Goal: Information Seeking & Learning: Learn about a topic

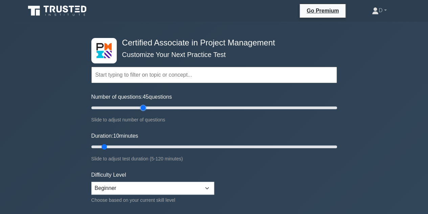
drag, startPoint x: 100, startPoint y: 108, endPoint x: 146, endPoint y: 113, distance: 46.3
click at [146, 112] on input "Number of questions: 45 questions" at bounding box center [214, 108] width 246 height 8
drag, startPoint x: 142, startPoint y: 106, endPoint x: 160, endPoint y: 106, distance: 17.6
type input "60"
click at [160, 106] on input "Number of questions: 60 questions" at bounding box center [214, 108] width 246 height 8
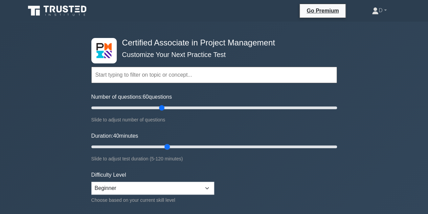
drag, startPoint x: 103, startPoint y: 146, endPoint x: 170, endPoint y: 142, distance: 67.2
type input "40"
click at [170, 142] on input "Duration: 40 minutes" at bounding box center [214, 146] width 246 height 8
click at [162, 109] on input "Number of questions: 60 questions" at bounding box center [214, 108] width 246 height 8
drag, startPoint x: 159, startPoint y: 107, endPoint x: 151, endPoint y: 109, distance: 8.9
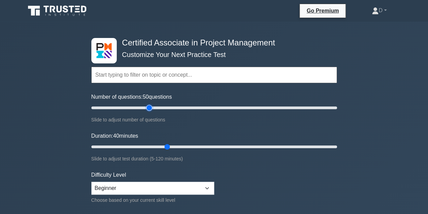
type input "50"
click at [151, 109] on input "Number of questions: 50 questions" at bounding box center [214, 108] width 246 height 8
drag, startPoint x: 168, startPoint y: 146, endPoint x: 184, endPoint y: 145, distance: 16.3
type input "50"
click at [184, 145] on input "Duration: 50 minutes" at bounding box center [214, 146] width 246 height 8
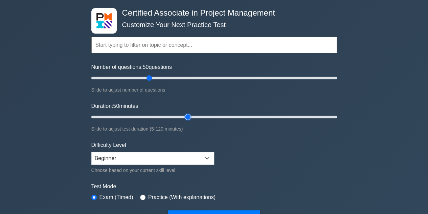
scroll to position [68, 0]
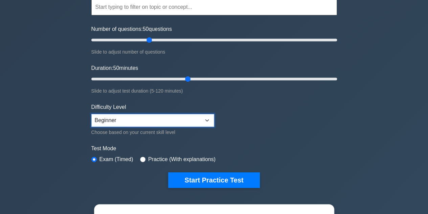
click at [133, 116] on select "Beginner Intermediate Expert" at bounding box center [152, 120] width 123 height 13
click at [134, 116] on select "Beginner Intermediate Expert" at bounding box center [152, 120] width 123 height 13
click at [124, 123] on select "Beginner Intermediate Expert" at bounding box center [152, 120] width 123 height 13
select select "expert"
click at [91, 114] on select "Beginner Intermediate Expert" at bounding box center [152, 120] width 123 height 13
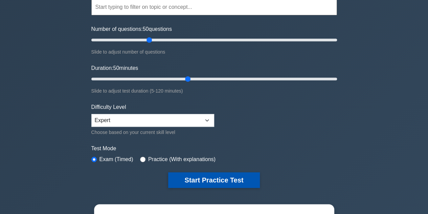
click at [189, 180] on button "Start Practice Test" at bounding box center [213, 180] width 91 height 16
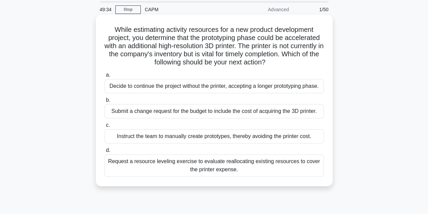
scroll to position [34, 0]
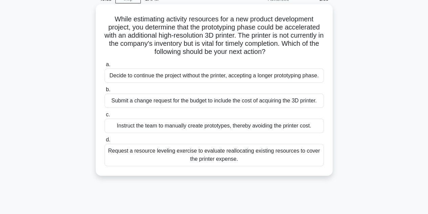
click at [222, 105] on div "Submit a change request for the budget to include the cost of acquiring the 3D …" at bounding box center [214, 100] width 219 height 14
click at [105, 92] on input "b. Submit a change request for the budget to include the cost of acquiring the …" at bounding box center [105, 89] width 0 height 4
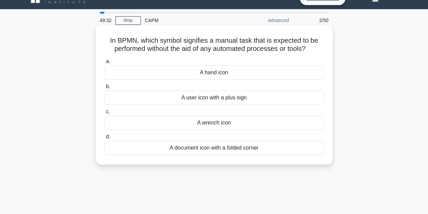
scroll to position [0, 0]
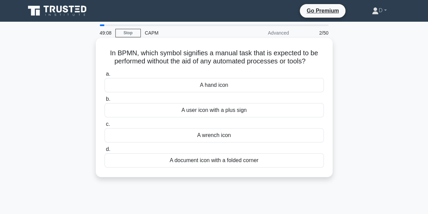
click at [208, 83] on div "A hand icon" at bounding box center [214, 85] width 219 height 14
click at [105, 76] on input "a. A hand icon" at bounding box center [105, 74] width 0 height 4
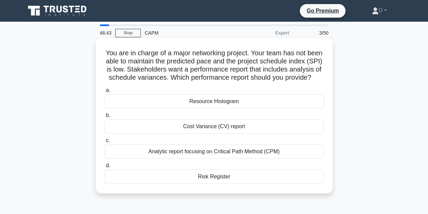
click at [267, 158] on div "Analytic report focusing on Critical Path Method (CPM)" at bounding box center [214, 151] width 219 height 14
click at [105, 142] on input "c. Analytic report focusing on Critical Path Method (CPM)" at bounding box center [105, 140] width 0 height 4
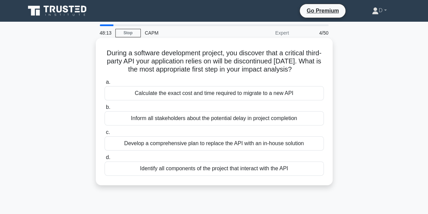
click at [230, 175] on div "Identify all components of the project that interact with the API" at bounding box center [214, 168] width 219 height 14
click at [105, 159] on input "d. Identify all components of the project that interact with the API" at bounding box center [105, 157] width 0 height 4
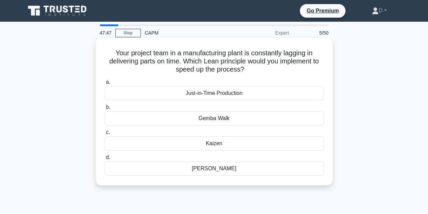
click at [232, 92] on div "Just-in-Time Production" at bounding box center [214, 93] width 219 height 14
click at [105, 84] on input "a. Just-in-Time Production" at bounding box center [105, 82] width 0 height 4
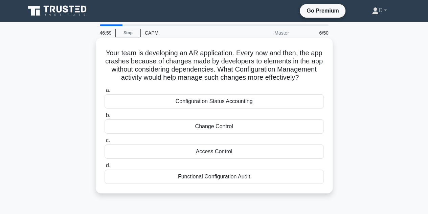
click at [225, 183] on div "Functional Configuration Audit" at bounding box center [214, 176] width 219 height 14
click at [105, 168] on input "d. Functional Configuration Audit" at bounding box center [105, 165] width 0 height 4
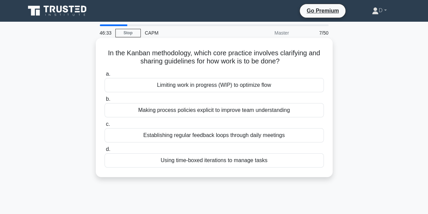
click at [186, 138] on div "Establishing regular feedback loops through daily meetings" at bounding box center [214, 135] width 219 height 14
click at [105, 126] on input "c. Establishing regular feedback loops through daily meetings" at bounding box center [105, 124] width 0 height 4
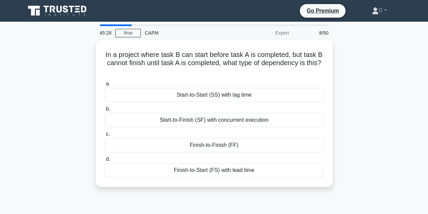
drag, startPoint x: 212, startPoint y: 147, endPoint x: 374, endPoint y: 71, distance: 179.6
click at [374, 71] on div "In a project where task B can start before task A is completed, but task B cann…" at bounding box center [214, 117] width 386 height 155
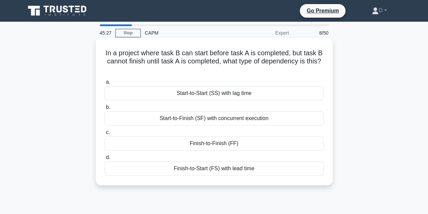
click at [254, 149] on div "Finish-to-Finish (FF)" at bounding box center [214, 143] width 219 height 14
click at [105, 134] on input "c. Finish-to-Finish (FF)" at bounding box center [105, 132] width 0 height 4
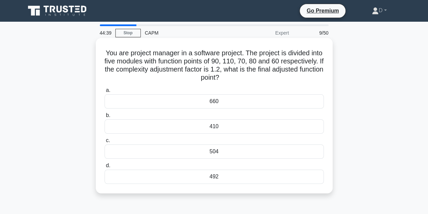
click at [236, 177] on div "492" at bounding box center [214, 176] width 219 height 14
click at [105, 168] on input "d. 492" at bounding box center [105, 165] width 0 height 4
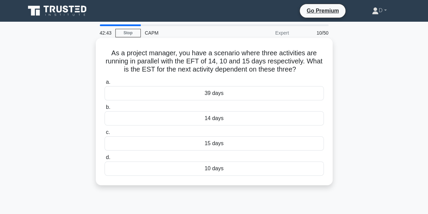
click at [226, 141] on div "15 days" at bounding box center [214, 143] width 219 height 14
click at [105, 134] on input "c. 15 days" at bounding box center [105, 132] width 0 height 4
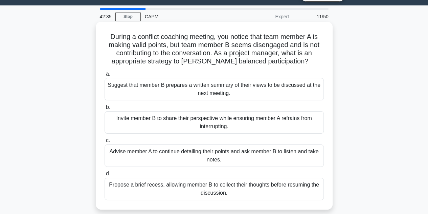
scroll to position [17, 0]
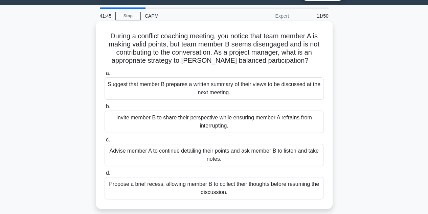
click at [223, 93] on div "Suggest that member B prepares a written summary of their views to be discussed…" at bounding box center [214, 88] width 219 height 22
click at [105, 75] on input "a. Suggest that member B prepares a written summary of their views to be discus…" at bounding box center [105, 73] width 0 height 4
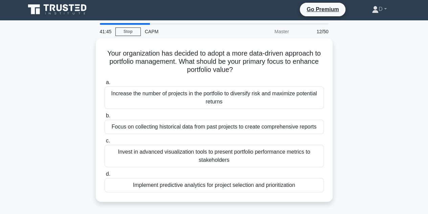
scroll to position [0, 0]
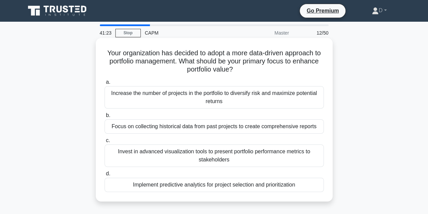
click at [204, 127] on div "Focus on collecting historical data from past projects to create comprehensive …" at bounding box center [214, 126] width 219 height 14
click at [105, 117] on input "b. Focus on collecting historical data from past projects to create comprehensi…" at bounding box center [105, 115] width 0 height 4
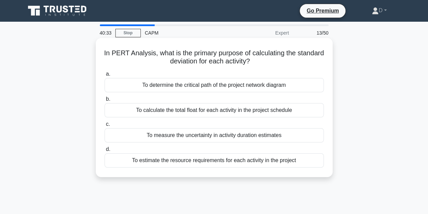
click at [205, 134] on div "To measure the uncertainty in activity duration estimates" at bounding box center [214, 135] width 219 height 14
click at [105, 126] on input "c. To measure the uncertainty in activity duration estimates" at bounding box center [105, 124] width 0 height 4
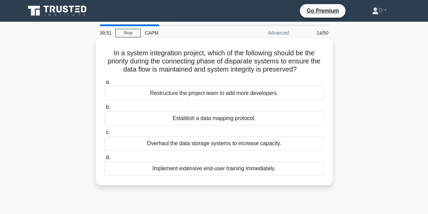
click at [204, 118] on div "Establish a data mapping protocol." at bounding box center [214, 118] width 219 height 14
click at [105, 109] on input "b. Establish a data mapping protocol." at bounding box center [105, 107] width 0 height 4
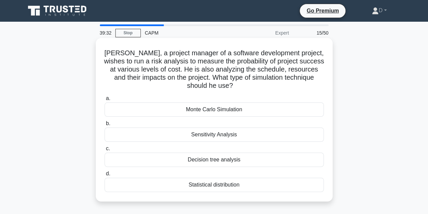
click at [246, 112] on div "Monte Carlo Simulation" at bounding box center [214, 109] width 219 height 14
click at [105, 101] on input "a. Monte Carlo Simulation" at bounding box center [105, 98] width 0 height 4
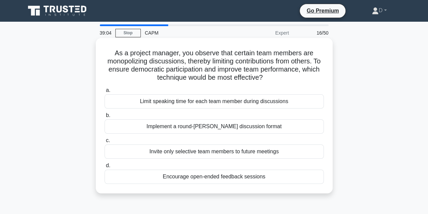
click at [204, 126] on div "Implement a round-robin discussion format" at bounding box center [214, 126] width 219 height 14
click at [105, 117] on input "b. Implement a round-robin discussion format" at bounding box center [105, 115] width 0 height 4
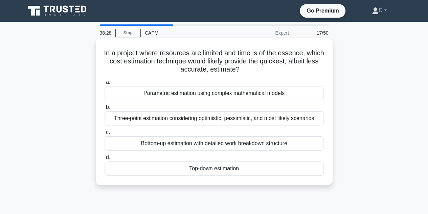
click at [215, 169] on div "Top-down estimation" at bounding box center [214, 168] width 219 height 14
click at [105, 159] on input "d. Top-down estimation" at bounding box center [105, 157] width 0 height 4
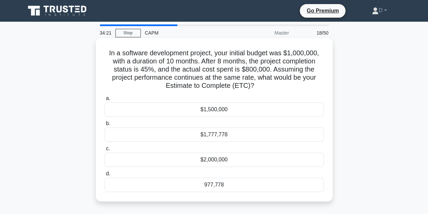
click at [215, 185] on div "977,778" at bounding box center [214, 184] width 219 height 14
click at [105, 176] on input "d. 977,778" at bounding box center [105, 173] width 0 height 4
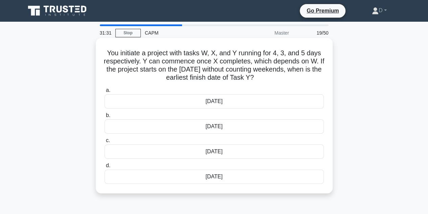
click at [221, 101] on div "15th June" at bounding box center [214, 101] width 219 height 14
click at [105, 92] on input "a. 15th June" at bounding box center [105, 90] width 0 height 4
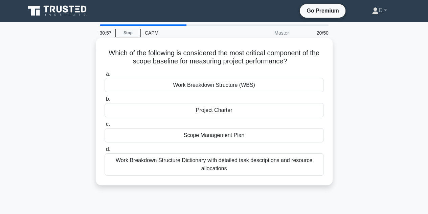
click at [227, 163] on div "Work Breakdown Structure Dictionary with detailed task descriptions and resourc…" at bounding box center [214, 164] width 219 height 22
click at [105, 151] on input "d. Work Breakdown Structure Dictionary with detailed task descriptions and reso…" at bounding box center [105, 149] width 0 height 4
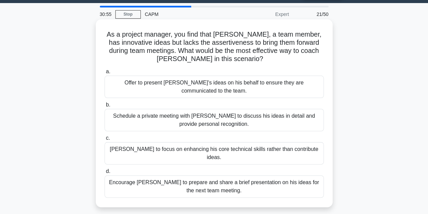
scroll to position [20, 0]
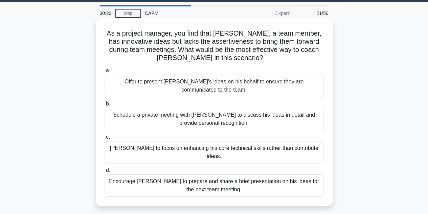
click at [217, 178] on div "Encourage Peter to prepare and share a brief presentation on his ideas for the …" at bounding box center [214, 185] width 219 height 22
click at [105, 172] on input "d. Encourage Peter to prepare and share a brief presentation on his ideas for t…" at bounding box center [105, 170] width 0 height 4
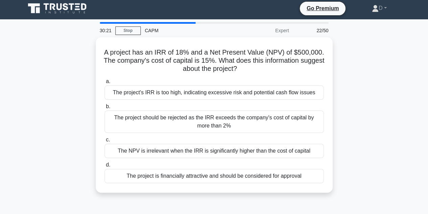
scroll to position [0, 0]
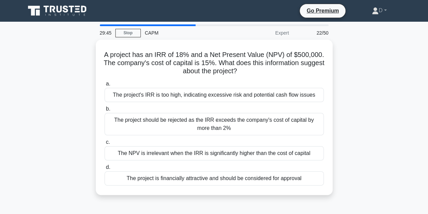
click at [217, 178] on div "The project is financially attractive and should be considered for approval" at bounding box center [214, 178] width 219 height 14
click at [105, 169] on input "d. The project is financially attractive and should be considered for approval" at bounding box center [105, 167] width 0 height 4
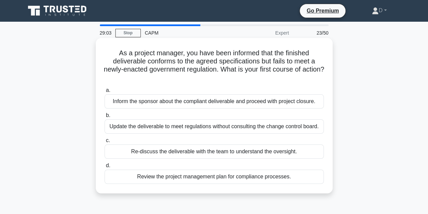
click at [182, 150] on div "Re-discuss the deliverable with the team to understand the oversight." at bounding box center [214, 151] width 219 height 14
click at [105, 142] on input "c. Re-discuss the deliverable with the team to understand the oversight." at bounding box center [105, 140] width 0 height 4
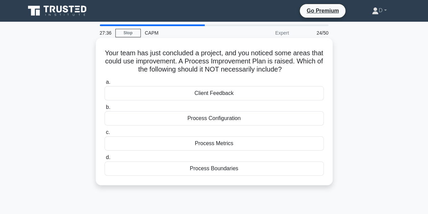
click at [230, 172] on div "Process Boundaries" at bounding box center [214, 168] width 219 height 14
click at [105, 159] on input "d. Process Boundaries" at bounding box center [105, 157] width 0 height 4
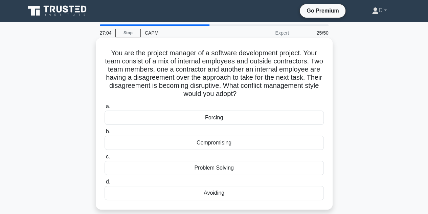
click at [227, 165] on div "Problem Solving" at bounding box center [214, 167] width 219 height 14
click at [105, 159] on input "c. Problem Solving" at bounding box center [105, 156] width 0 height 4
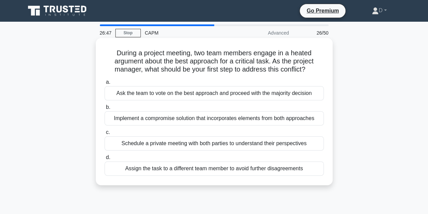
click at [232, 142] on div "Schedule a private meeting with both parties to understand their perspectives" at bounding box center [214, 143] width 219 height 14
click at [105, 134] on input "c. Schedule a private meeting with both parties to understand their perspectives" at bounding box center [105, 132] width 0 height 4
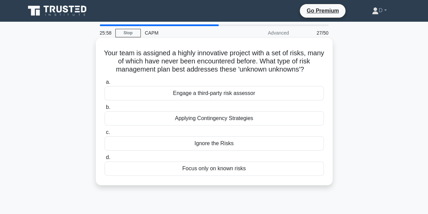
click at [215, 93] on div "Engage a third-party risk assessor" at bounding box center [214, 93] width 219 height 14
click at [105, 84] on input "a. Engage a third-party risk assessor" at bounding box center [105, 82] width 0 height 4
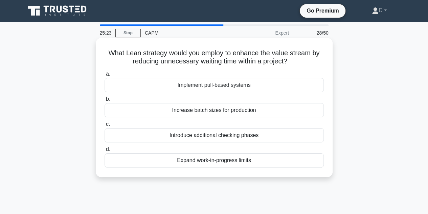
click at [217, 86] on div "Implement pull-based systems" at bounding box center [214, 85] width 219 height 14
click at [105, 76] on input "a. Implement pull-based systems" at bounding box center [105, 74] width 0 height 4
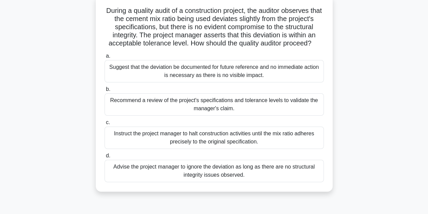
scroll to position [44, 0]
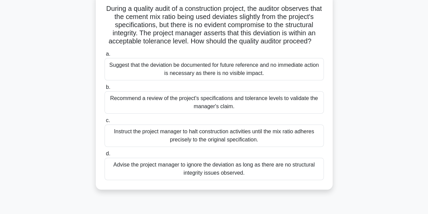
click at [221, 113] on div "Recommend a review of the project's specifications and tolerance levels to vali…" at bounding box center [214, 102] width 219 height 22
click at [105, 89] on input "b. Recommend a review of the project's specifications and tolerance levels to v…" at bounding box center [105, 87] width 0 height 4
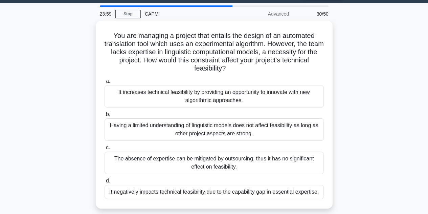
scroll to position [21, 0]
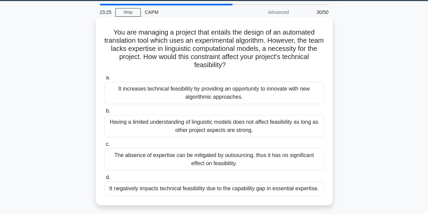
click at [215, 191] on div "It negatively impacts technical feasibility due to the capability gap in essent…" at bounding box center [214, 188] width 219 height 14
click at [105, 179] on input "d. It negatively impacts technical feasibility due to the capability gap in ess…" at bounding box center [105, 177] width 0 height 4
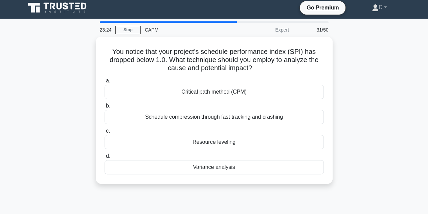
scroll to position [0, 0]
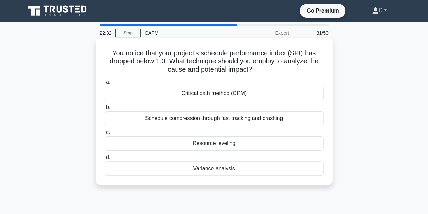
click at [212, 169] on div "Variance analysis" at bounding box center [214, 168] width 219 height 14
click at [105, 159] on input "d. Variance analysis" at bounding box center [105, 157] width 0 height 4
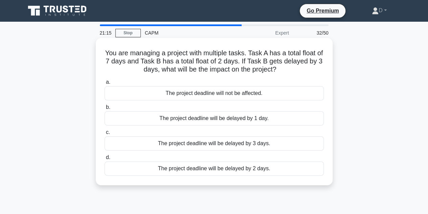
click at [254, 94] on div "The project deadline will not be affected." at bounding box center [214, 93] width 219 height 14
click at [105, 84] on input "a. The project deadline will not be affected." at bounding box center [105, 82] width 0 height 4
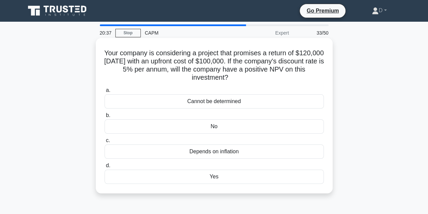
click at [225, 101] on div "Cannot be determined" at bounding box center [214, 101] width 219 height 14
click at [105, 92] on input "a. Cannot be determined" at bounding box center [105, 90] width 0 height 4
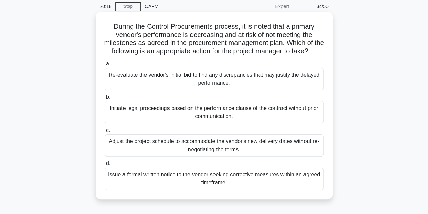
scroll to position [27, 0]
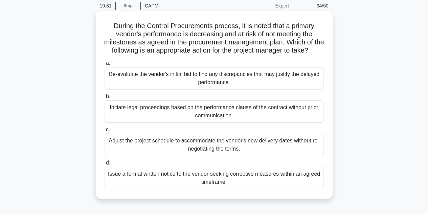
click at [230, 84] on div "Re-evaluate the vendor's initial bid to find any discrepancies that may justify…" at bounding box center [214, 78] width 219 height 22
click at [105, 65] on input "a. Re-evaluate the vendor's initial bid to find any discrepancies that may just…" at bounding box center [105, 63] width 0 height 4
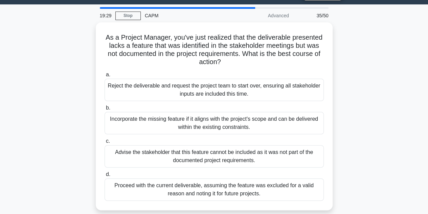
scroll to position [18, 0]
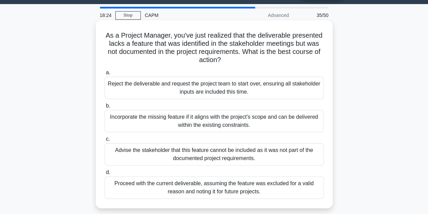
click at [241, 120] on div "Incorporate the missing feature if it aligns with the project's scope and can b…" at bounding box center [214, 121] width 219 height 22
click at [105, 108] on input "b. Incorporate the missing feature if it aligns with the project's scope and ca…" at bounding box center [105, 106] width 0 height 4
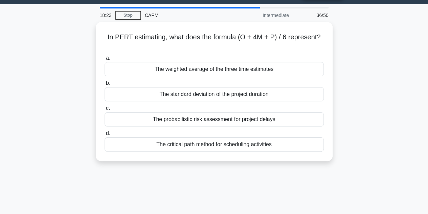
scroll to position [0, 0]
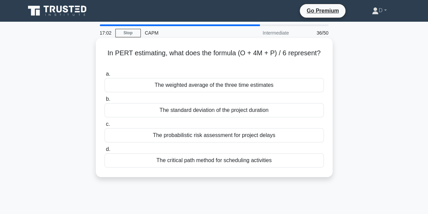
click at [202, 132] on div "The probabilistic risk assessment for project delays" at bounding box center [214, 135] width 219 height 14
click at [105, 126] on input "c. The probabilistic risk assessment for project delays" at bounding box center [105, 124] width 0 height 4
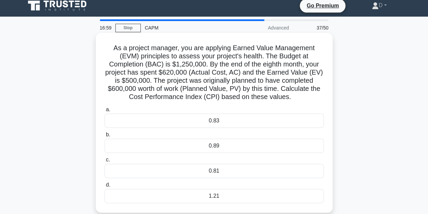
scroll to position [3, 0]
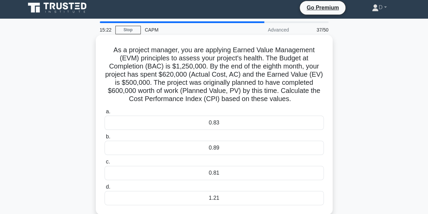
click at [219, 170] on div "0.81" at bounding box center [214, 173] width 219 height 14
click at [105, 164] on input "c. 0.81" at bounding box center [105, 161] width 0 height 4
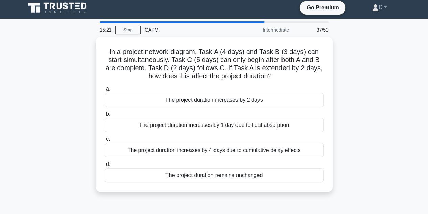
scroll to position [0, 0]
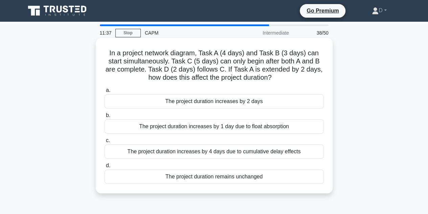
click at [252, 105] on div "The project duration increases by 2 days" at bounding box center [214, 101] width 219 height 14
click at [105, 92] on input "a. The project duration increases by 2 days" at bounding box center [105, 90] width 0 height 4
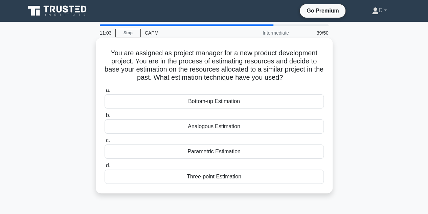
click at [213, 100] on div "Bottom-up Estimation" at bounding box center [214, 101] width 219 height 14
click at [105, 92] on input "a. Bottom-up Estimation" at bounding box center [105, 90] width 0 height 4
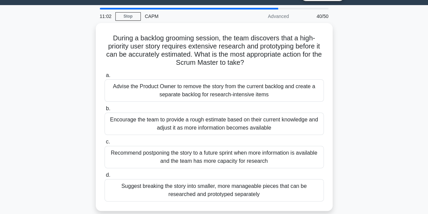
scroll to position [17, 0]
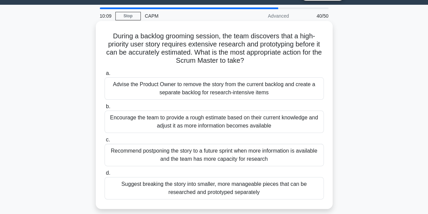
click at [225, 188] on div "Suggest breaking the story into smaller, more manageable pieces that can be res…" at bounding box center [214, 188] width 219 height 22
click at [105, 175] on input "d. Suggest breaking the story into smaller, more manageable pieces that can be …" at bounding box center [105, 173] width 0 height 4
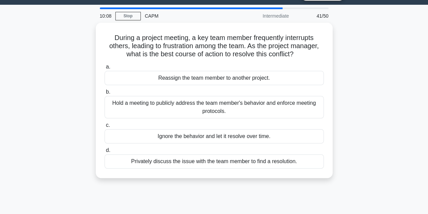
scroll to position [0, 0]
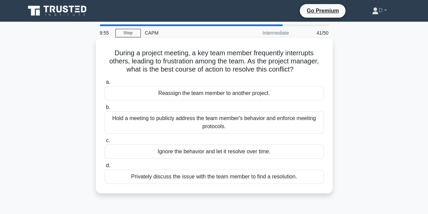
click at [203, 176] on div "Privately discuss the issue with the team member to find a resolution." at bounding box center [214, 176] width 219 height 14
click at [105, 168] on input "d. Privately discuss the issue with the team member to find a resolution." at bounding box center [105, 165] width 0 height 4
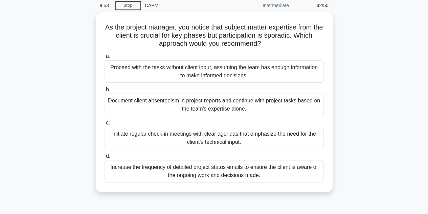
scroll to position [27, 0]
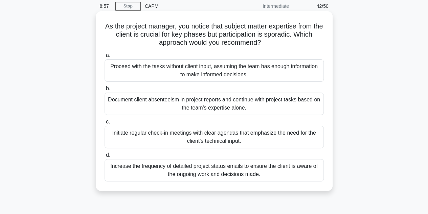
click at [209, 169] on div "Increase the frequency of detailed project status emails to ensure the client i…" at bounding box center [214, 170] width 219 height 22
click at [105, 157] on input "d. Increase the frequency of detailed project status emails to ensure the clien…" at bounding box center [105, 155] width 0 height 4
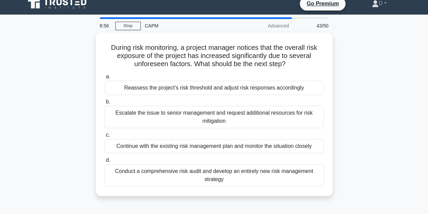
scroll to position [0, 0]
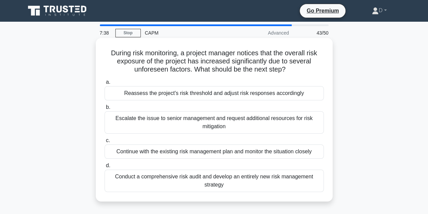
click at [234, 91] on div "Reassess the project's risk threshold and adjust risk responses accordingly" at bounding box center [214, 93] width 219 height 14
click at [105, 84] on input "a. Reassess the project's risk threshold and adjust risk responses accordingly" at bounding box center [105, 82] width 0 height 4
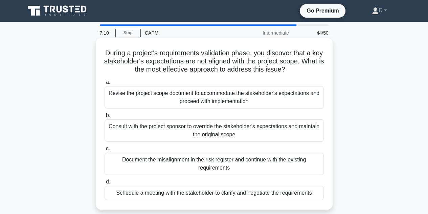
click at [205, 192] on div "Schedule a meeting with the stakeholder to clarify and negotiate the requiremen…" at bounding box center [214, 192] width 219 height 14
click at [105, 184] on input "d. Schedule a meeting with the stakeholder to clarify and negotiate the require…" at bounding box center [105, 181] width 0 height 4
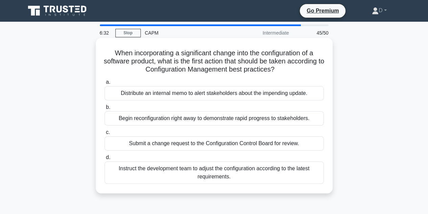
click at [208, 144] on div "Submit a change request to the Configuration Control Board for review." at bounding box center [214, 143] width 219 height 14
click at [105, 134] on input "c. Submit a change request to the Configuration Control Board for review." at bounding box center [105, 132] width 0 height 4
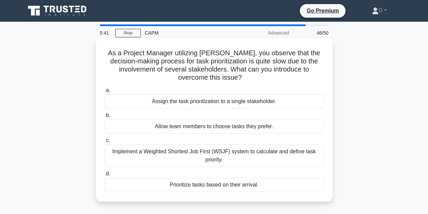
click at [220, 159] on div "Implement a Weighted Shortest Job First (WSJF) system to calculate and define t…" at bounding box center [214, 155] width 219 height 22
click at [105, 142] on input "c. Implement a Weighted Shortest Job First (WSJF) system to calculate and defin…" at bounding box center [105, 140] width 0 height 4
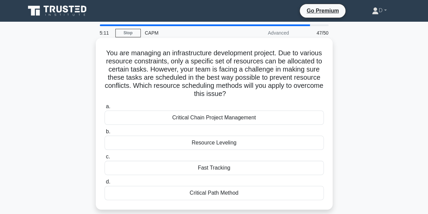
click at [227, 140] on div "Resource Leveling" at bounding box center [214, 142] width 219 height 14
click at [105, 134] on input "b. Resource Leveling" at bounding box center [105, 131] width 0 height 4
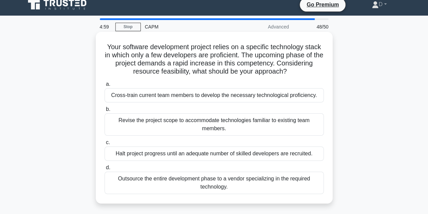
scroll to position [6, 0]
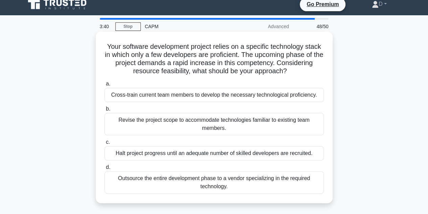
click at [220, 155] on div "Halt project progress until an adequate number of skilled developers are recrui…" at bounding box center [214, 153] width 219 height 14
click at [105, 144] on input "c. Halt project progress until an adequate number of skilled developers are rec…" at bounding box center [105, 142] width 0 height 4
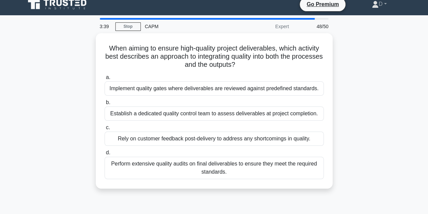
scroll to position [0, 0]
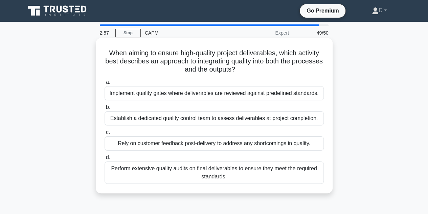
click at [213, 95] on div "Implement quality gates where deliverables are reviewed against predefined stan…" at bounding box center [214, 93] width 219 height 14
click at [105, 84] on input "a. Implement quality gates where deliverables are reviewed against predefined s…" at bounding box center [105, 82] width 0 height 4
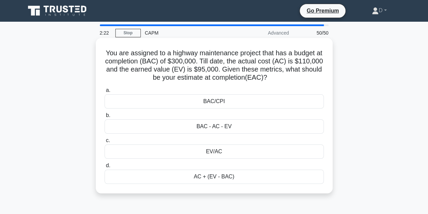
click at [237, 102] on div "BAC/CPI" at bounding box center [214, 101] width 219 height 14
click at [105, 92] on input "a. BAC/CPI" at bounding box center [105, 90] width 0 height 4
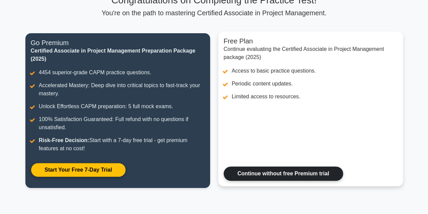
scroll to position [63, 0]
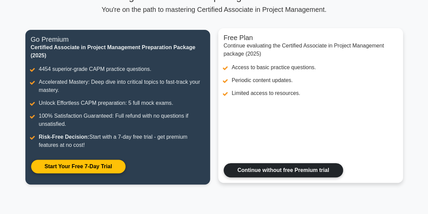
click at [260, 167] on link "Continue without free Premium trial" at bounding box center [283, 170] width 119 height 14
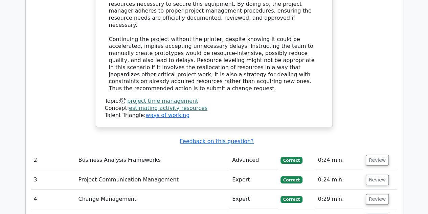
scroll to position [1259, 0]
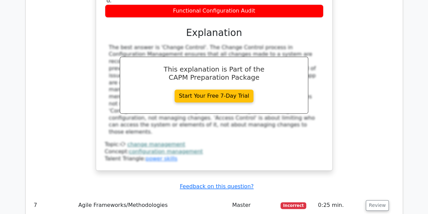
scroll to position [1631, 0]
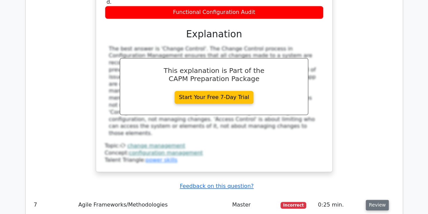
click at [377, 199] on button "Review" at bounding box center [377, 204] width 23 height 10
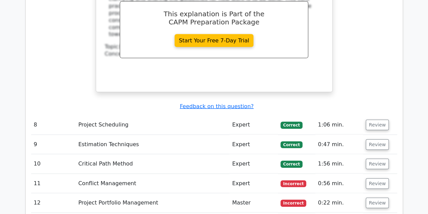
scroll to position [2003, 0]
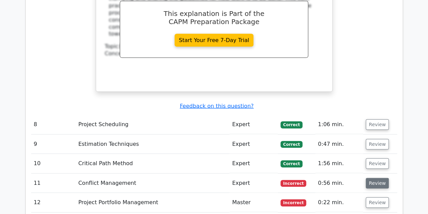
click at [381, 178] on button "Review" at bounding box center [377, 183] width 23 height 10
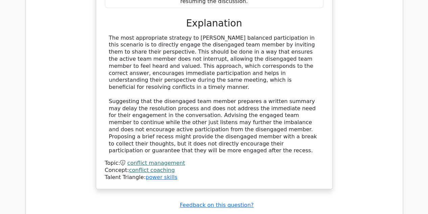
scroll to position [2360, 0]
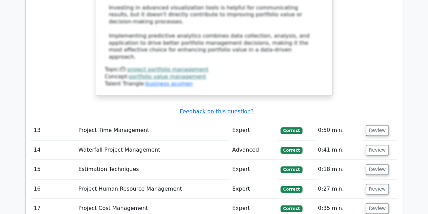
scroll to position [2918, 0]
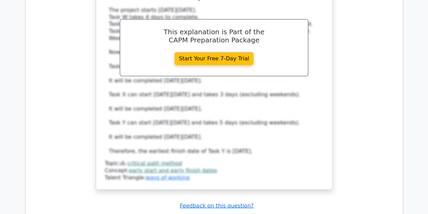
scroll to position [3329, 0]
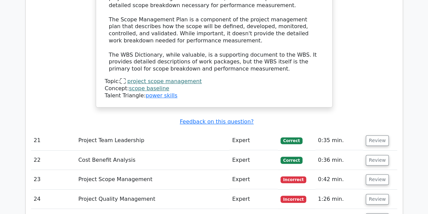
scroll to position [3909, 0]
